Goal: Task Accomplishment & Management: Complete application form

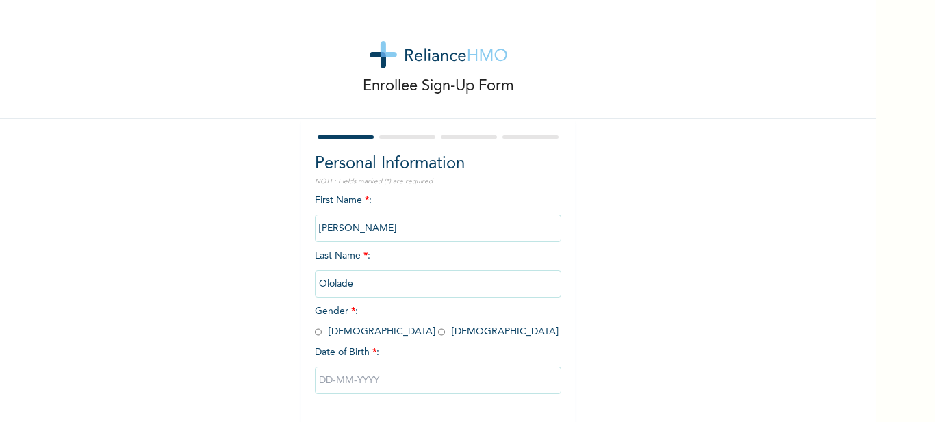
click at [393, 215] on input "[PERSON_NAME]" at bounding box center [438, 228] width 246 height 27
click at [378, 215] on input "[PERSON_NAME]" at bounding box center [438, 228] width 246 height 27
click at [404, 270] on input "Ololade" at bounding box center [438, 283] width 246 height 27
click at [384, 215] on input "[PERSON_NAME]" at bounding box center [438, 228] width 246 height 27
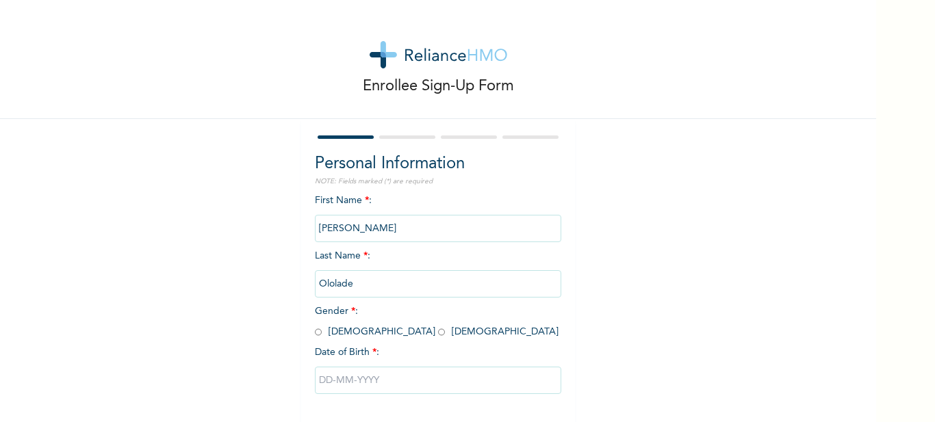
click at [384, 215] on input "[PERSON_NAME]" at bounding box center [438, 228] width 246 height 27
click at [608, 224] on div "Enrollee Sign-Up Form Personal Information NOTE: Fields marked (*) are required…" at bounding box center [438, 235] width 876 height 471
click at [364, 215] on input "[PERSON_NAME]" at bounding box center [438, 228] width 246 height 27
click at [385, 270] on input "Ololade" at bounding box center [438, 283] width 246 height 27
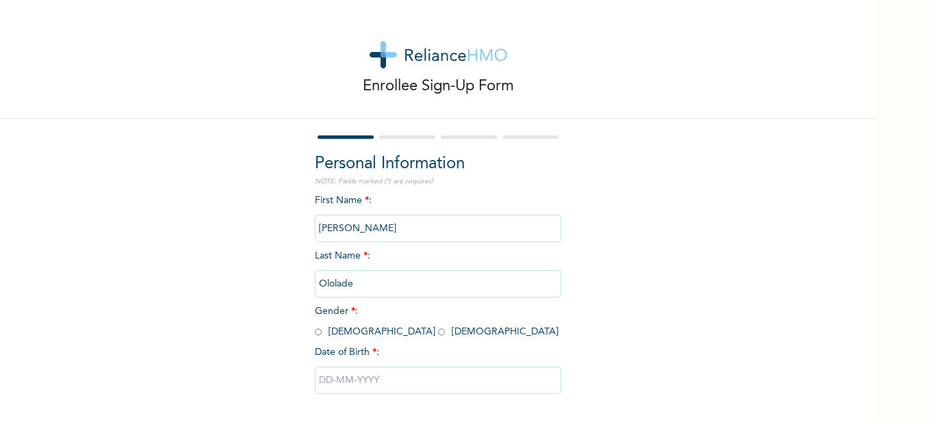
click at [385, 270] on input "Ololade" at bounding box center [438, 283] width 246 height 27
click at [438, 326] on input "radio" at bounding box center [441, 332] width 7 height 13
radio input "true"
click at [379, 367] on input "text" at bounding box center [438, 380] width 246 height 27
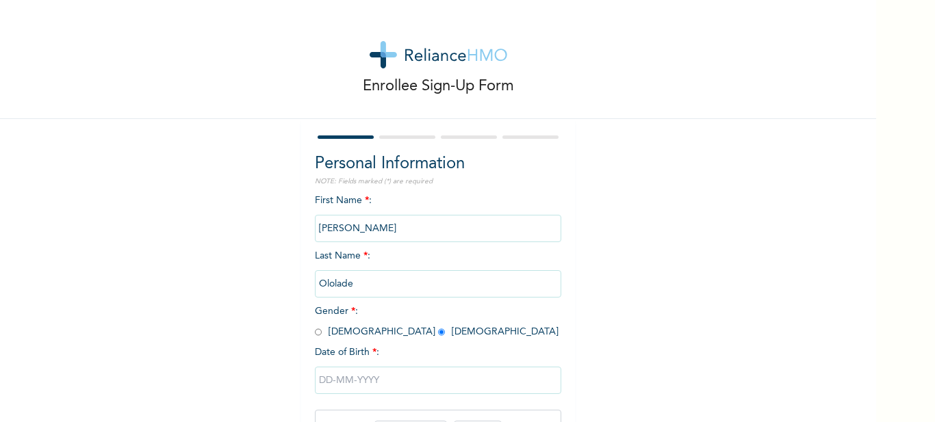
scroll to position [114, 0]
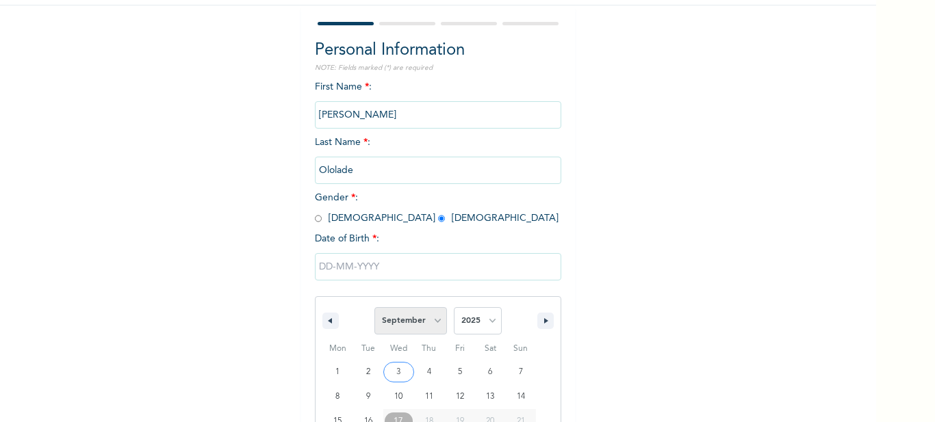
click at [419, 307] on select "January February March April May June July August September October November De…" at bounding box center [410, 320] width 73 height 27
select select "6"
click at [374, 307] on select "January February March April May June July August September October November De…" at bounding box center [410, 320] width 73 height 27
click at [464, 307] on select "2025 2024 2023 2022 2021 2020 2019 2018 2017 2016 2015 2014 2013 2012 2011 2010…" at bounding box center [478, 320] width 48 height 27
select select "2000"
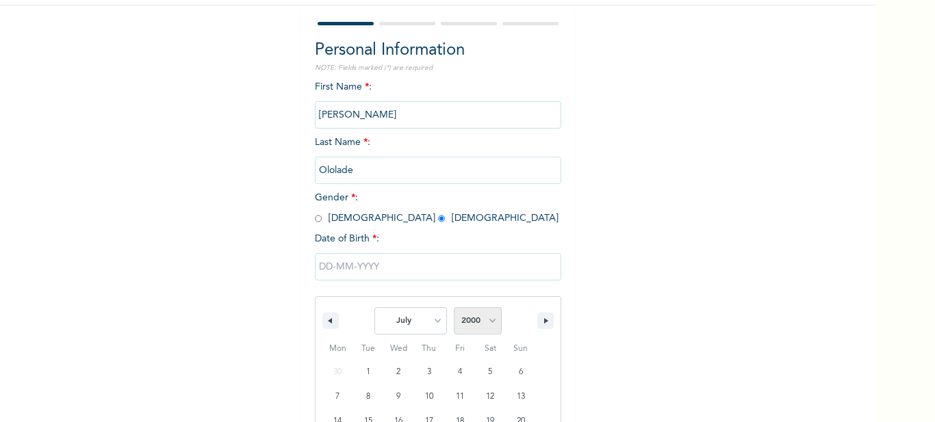
click at [454, 307] on select "2025 2024 2023 2022 2021 2020 2019 2018 2017 2016 2015 2014 2013 2012 2011 2010…" at bounding box center [478, 320] width 48 height 27
type input "07/16/2000"
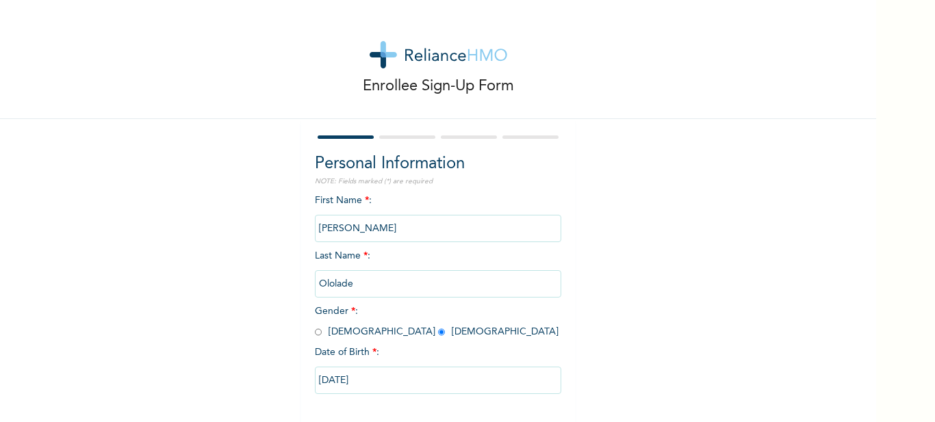
click at [382, 270] on input "Ololade" at bounding box center [438, 283] width 246 height 27
click at [557, 205] on div "Enrollee Sign-Up Form Personal Information NOTE: Fields marked (*) are required…" at bounding box center [438, 235] width 876 height 471
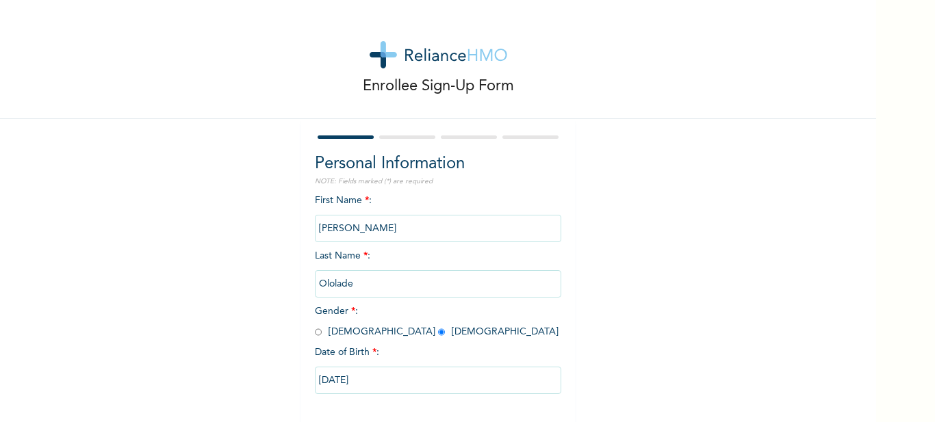
click at [372, 270] on input "Ololade" at bounding box center [438, 283] width 246 height 27
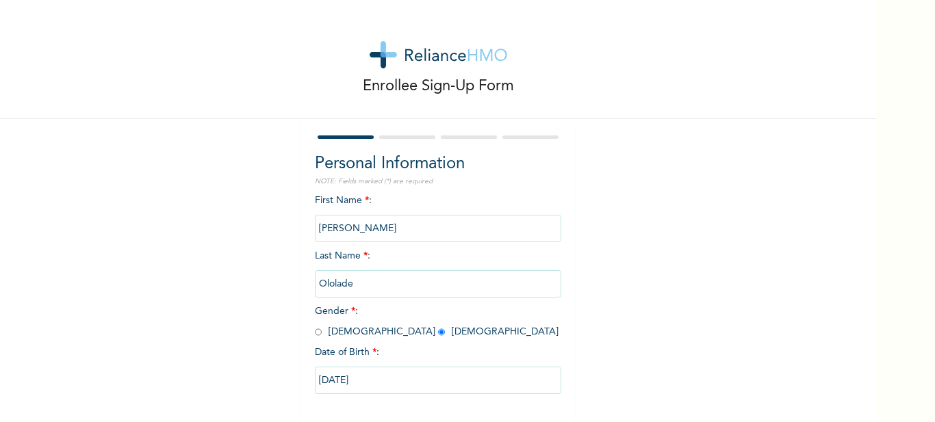
click at [378, 215] on input "[PERSON_NAME]" at bounding box center [438, 228] width 246 height 27
click at [382, 215] on input "[PERSON_NAME]" at bounding box center [438, 228] width 246 height 27
click at [417, 270] on input "Ololade" at bounding box center [438, 283] width 246 height 27
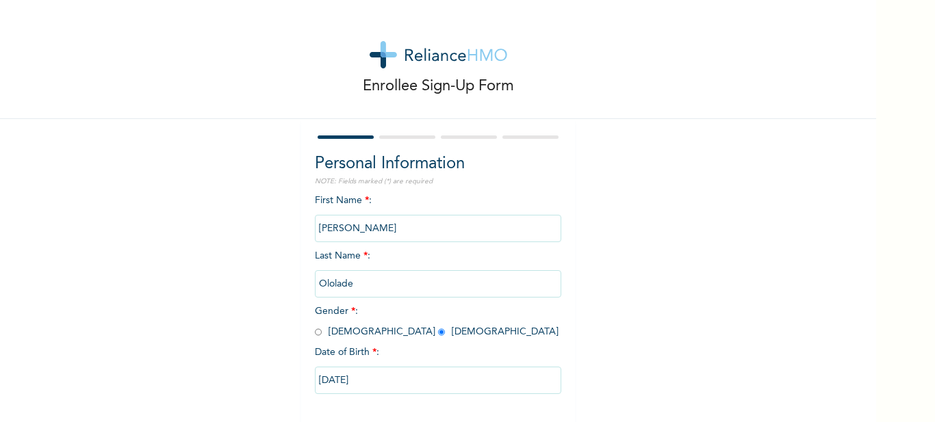
click at [463, 265] on div "First Name * : Lois Last Name * : Ololade Gender * : Male Female Date of Birth …" at bounding box center [438, 305] width 246 height 222
click at [391, 270] on input "Ololade" at bounding box center [438, 283] width 246 height 27
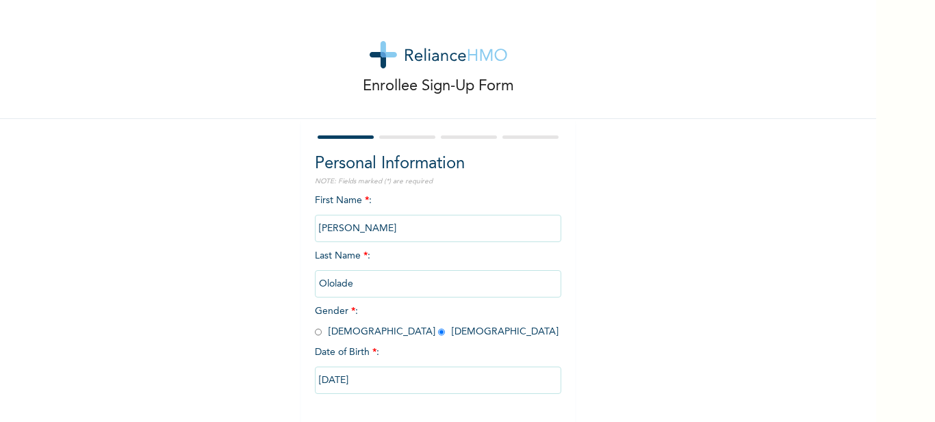
click at [391, 270] on input "Ololade" at bounding box center [438, 283] width 246 height 27
click at [406, 215] on input "[PERSON_NAME]" at bounding box center [438, 228] width 246 height 27
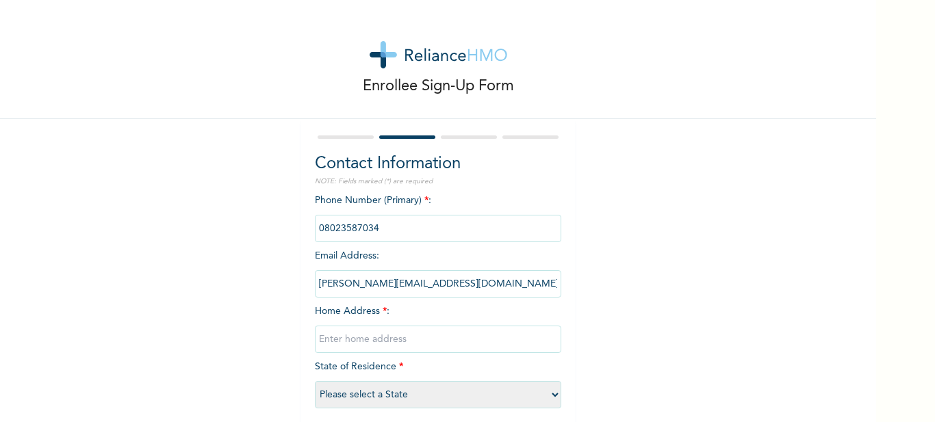
click at [394, 326] on input "text" at bounding box center [438, 339] width 246 height 27
type input "FUTA North Gate"
click at [415, 381] on select "Please select a State Abia Abuja (FCT) Adamawa Akwa Ibom Anambra Bauchi Bayelsa…" at bounding box center [438, 394] width 246 height 27
select select "29"
click at [340, 381] on select "Please select a State Abia Abuja (FCT) Adamawa Akwa Ibom Anambra Bauchi Bayelsa…" at bounding box center [438, 394] width 246 height 27
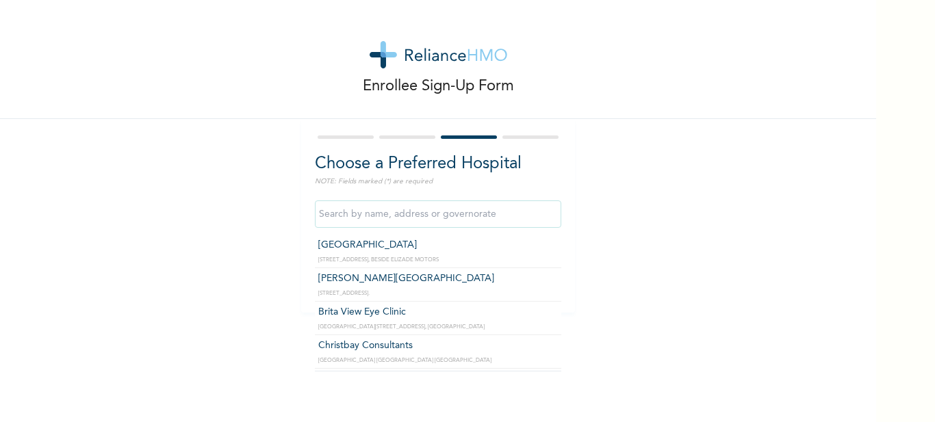
click at [437, 201] on input "text" at bounding box center [438, 213] width 246 height 27
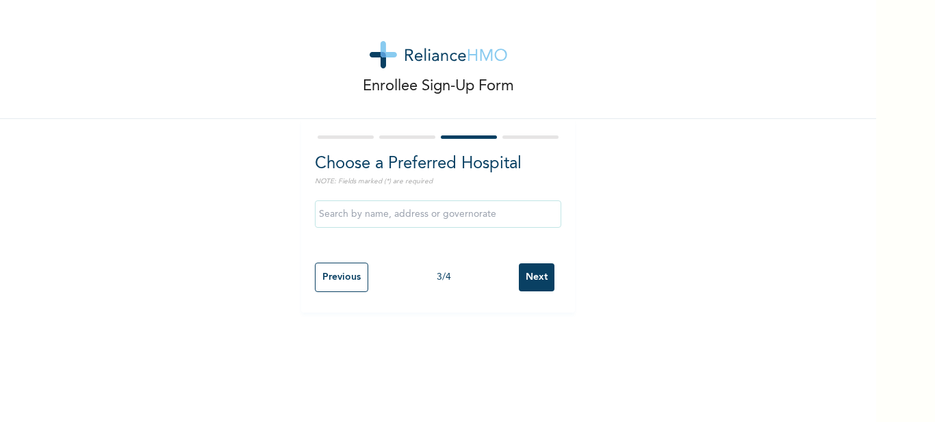
click at [612, 193] on div "Enrollee Sign-Up Form Choose a Preferred Hospital NOTE: Fields marked (*) are r…" at bounding box center [438, 156] width 876 height 313
click at [519, 263] on input "Next" at bounding box center [537, 277] width 36 height 28
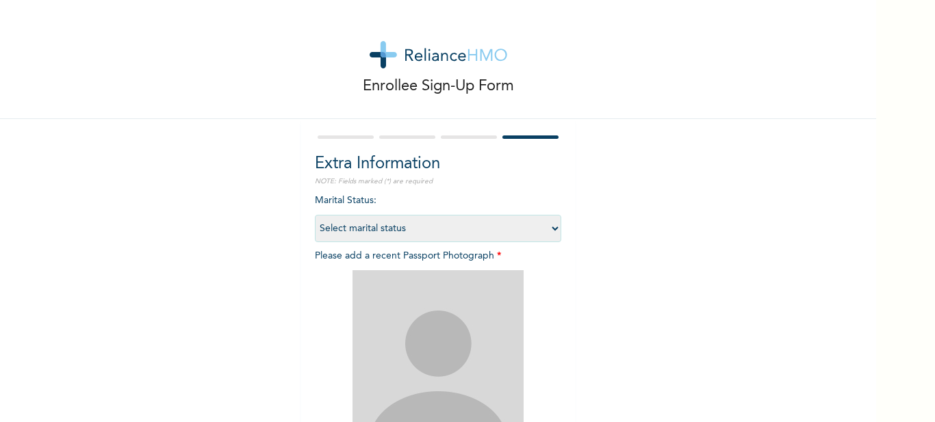
click at [442, 215] on select "Select marital status Single Married Divorced Widow/Widower" at bounding box center [438, 228] width 246 height 27
select select "1"
click at [340, 215] on select "Select marital status Single Married Divorced Widow/Widower" at bounding box center [438, 228] width 246 height 27
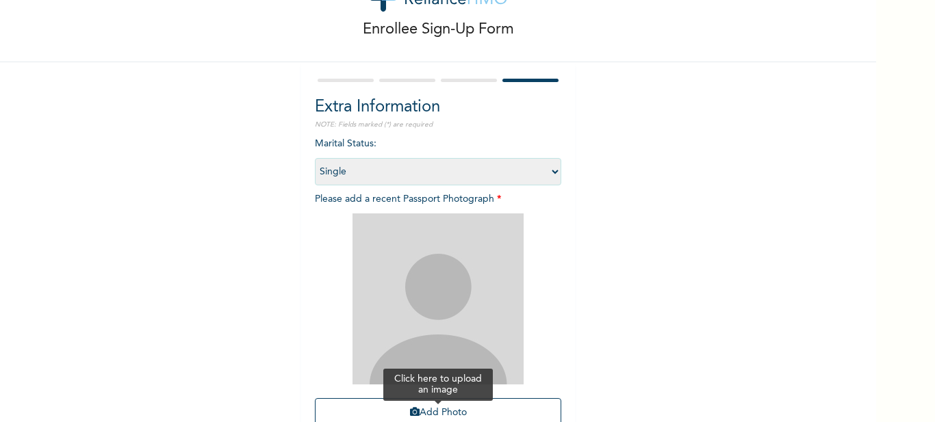
scroll to position [94, 0]
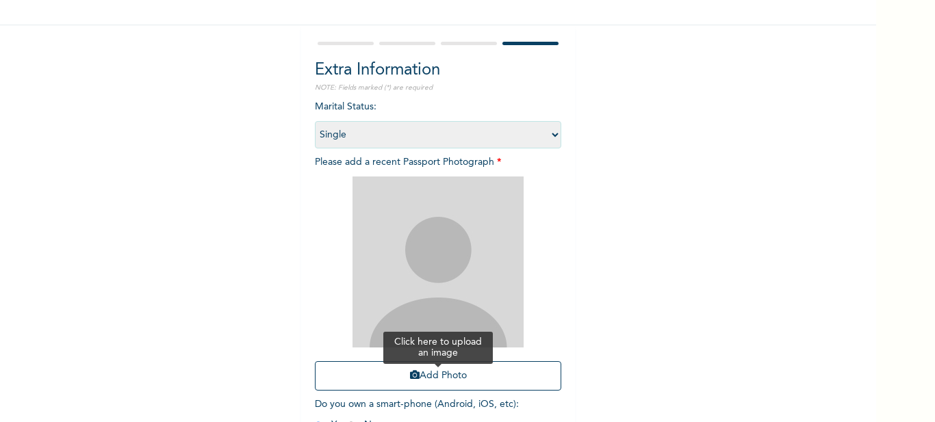
click at [432, 361] on button "Add Photo" at bounding box center [438, 375] width 246 height 29
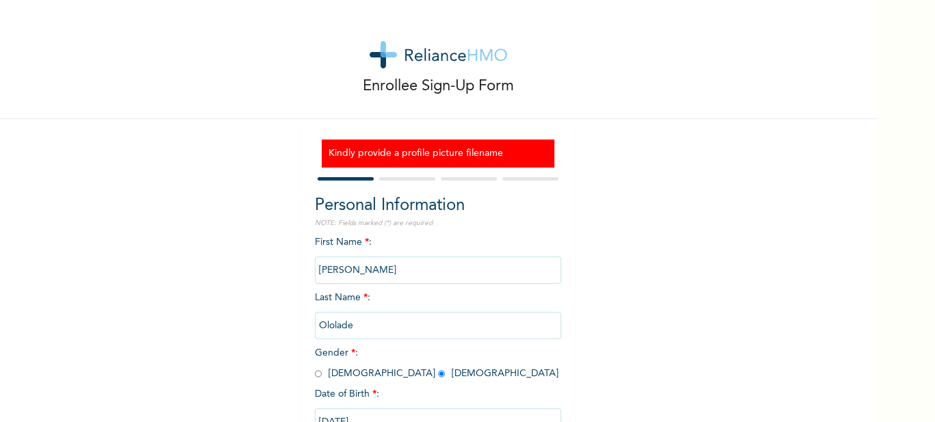
click at [362, 257] on input "[PERSON_NAME]" at bounding box center [438, 270] width 246 height 27
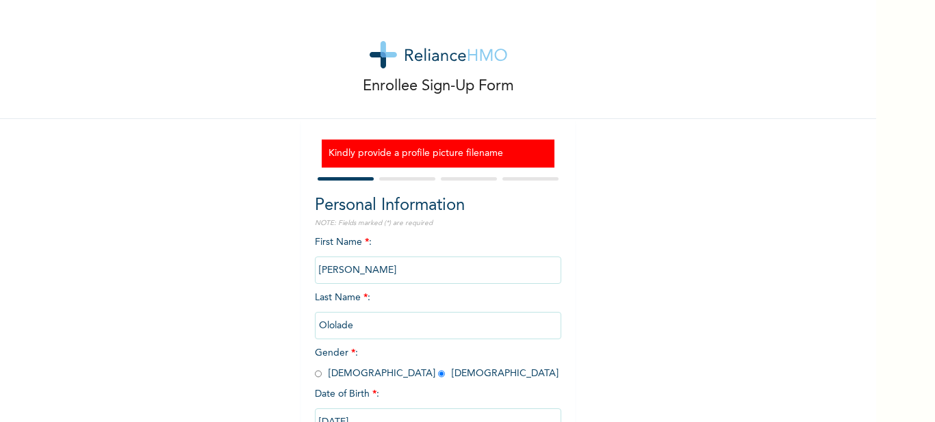
select select "29"
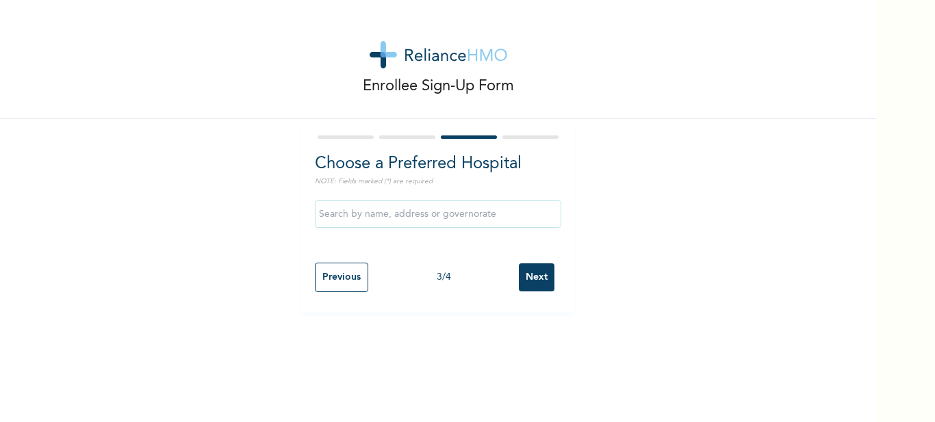
click at [519, 263] on input "Next" at bounding box center [537, 277] width 36 height 28
select select "1"
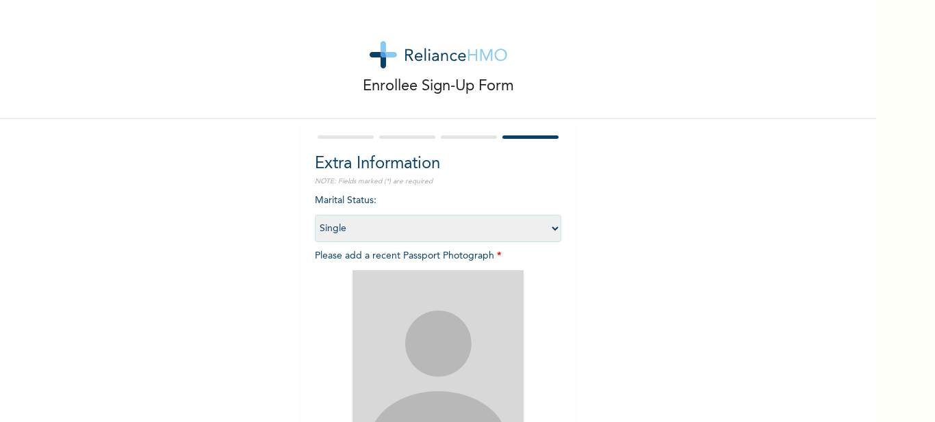
scroll to position [94, 0]
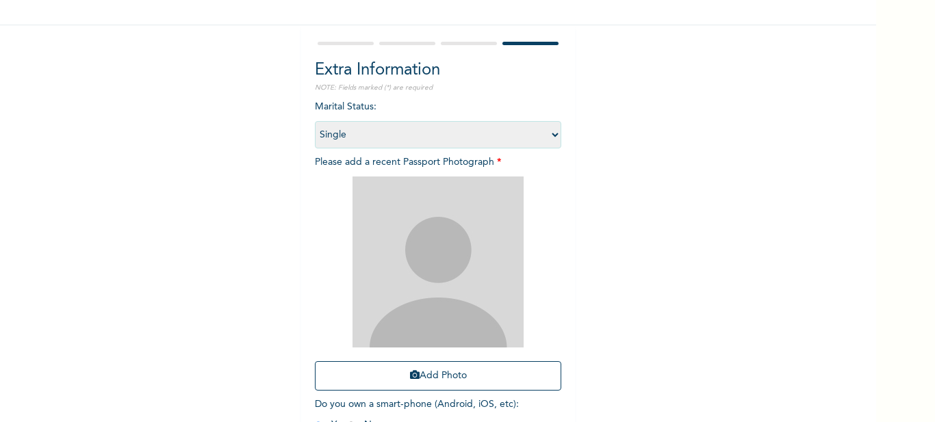
click at [478, 231] on img at bounding box center [437, 262] width 171 height 171
click at [450, 361] on button "Add Photo" at bounding box center [438, 375] width 246 height 29
